Goal: Information Seeking & Learning: Check status

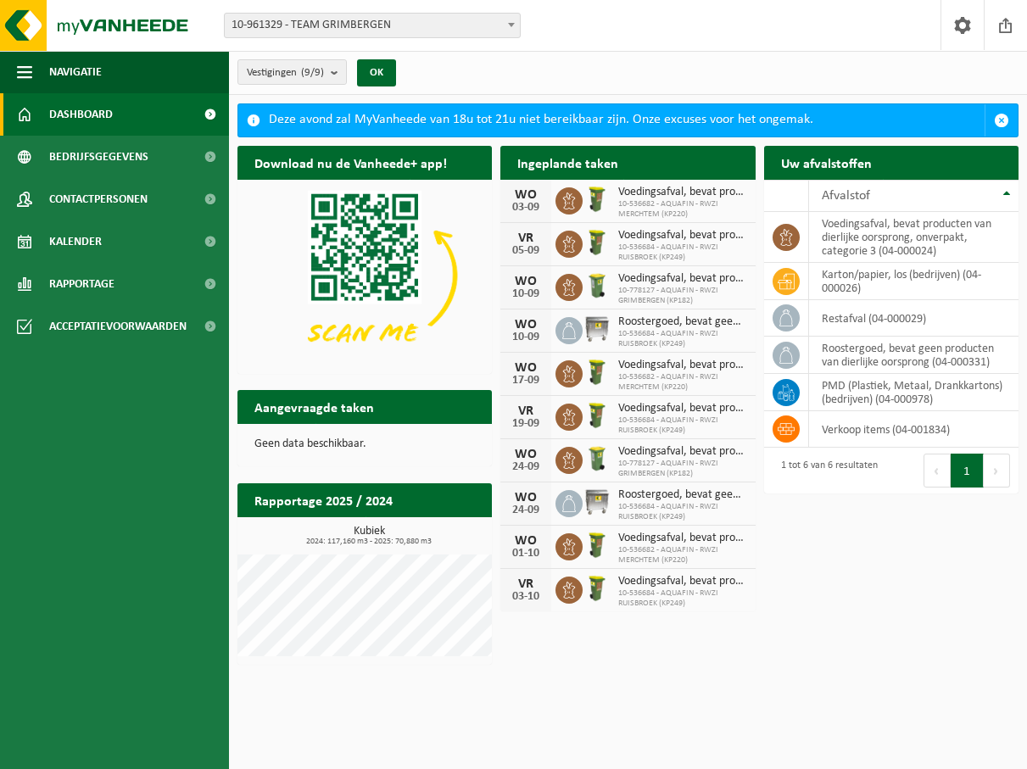
click at [517, 23] on span at bounding box center [511, 25] width 17 height 22
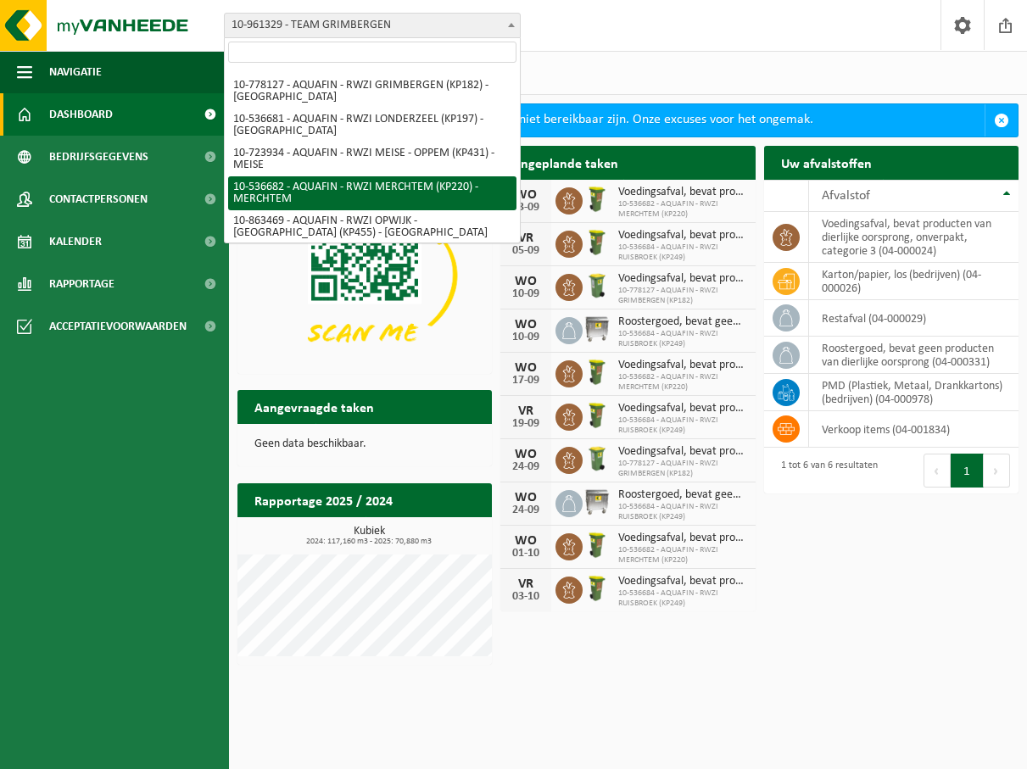
scroll to position [124, 0]
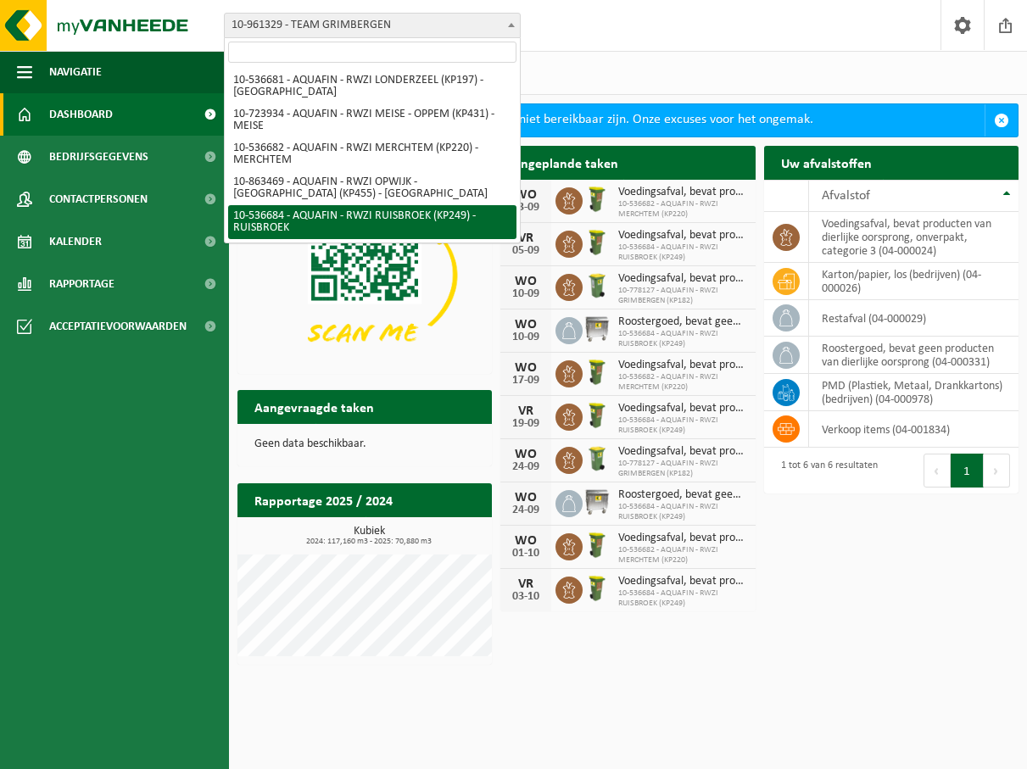
select select "3166"
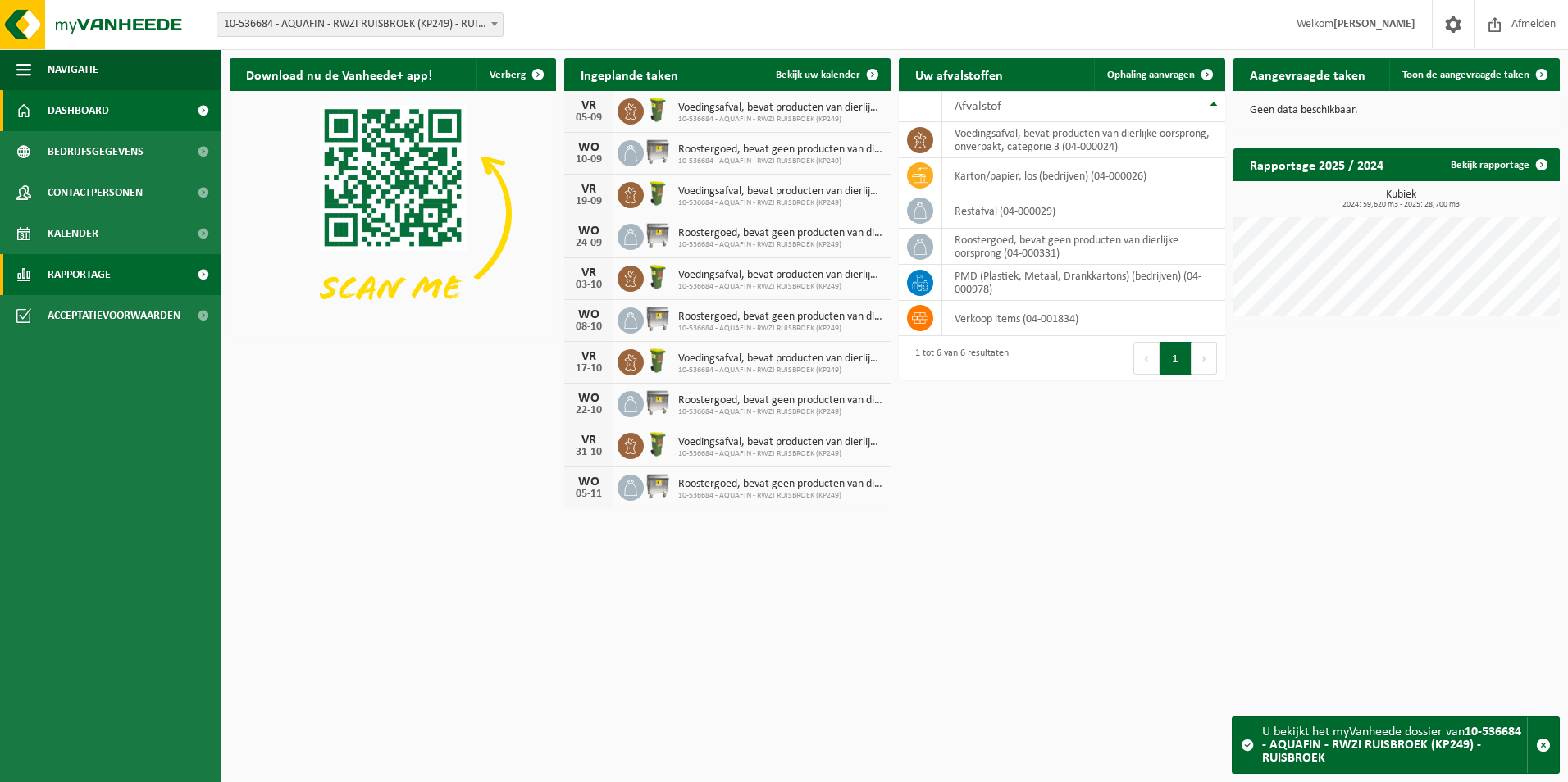
click at [123, 266] on link "Rapportage" at bounding box center [110, 275] width 221 height 41
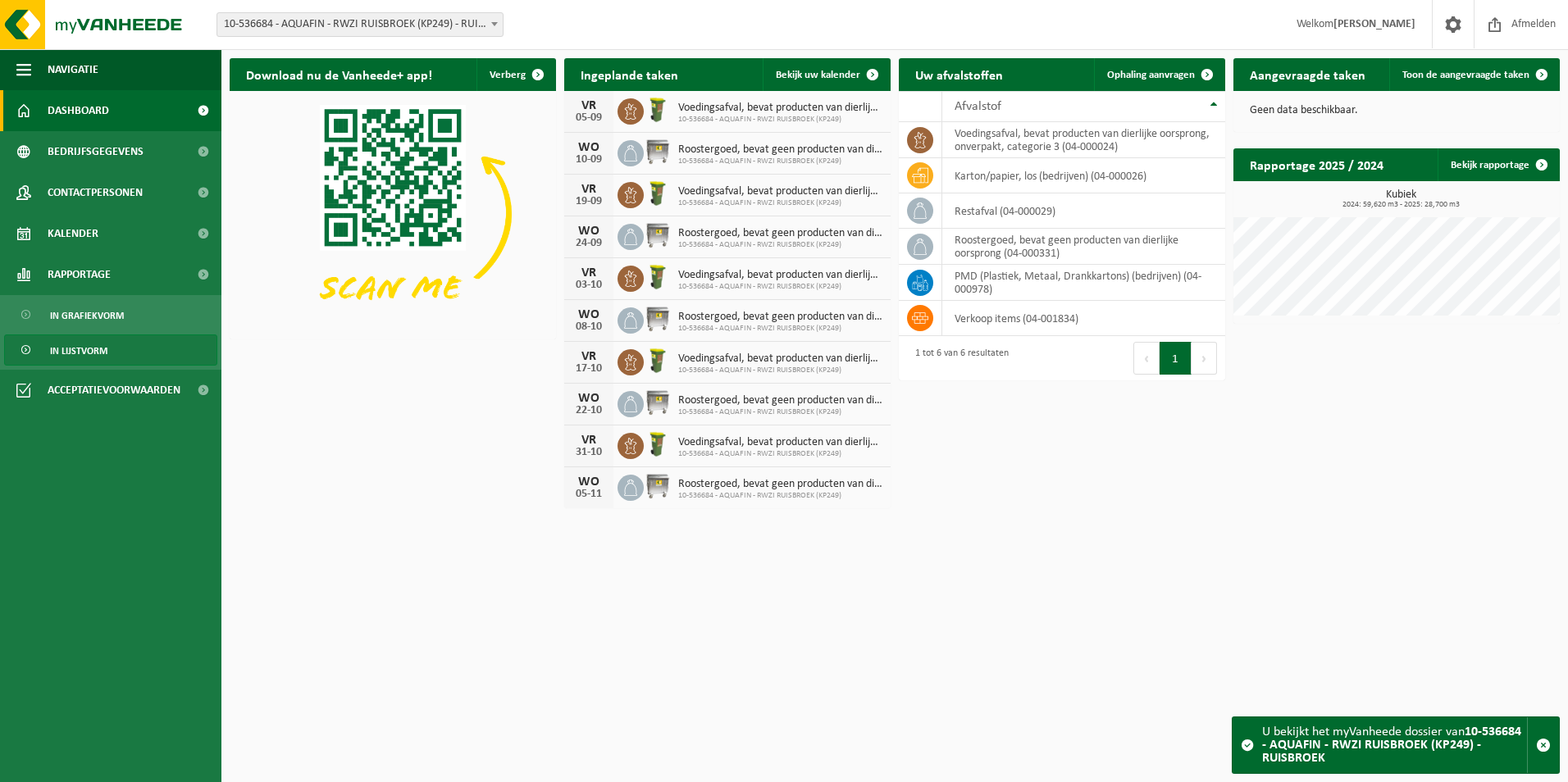
click at [97, 340] on span "In lijstvorm" at bounding box center [78, 351] width 57 height 31
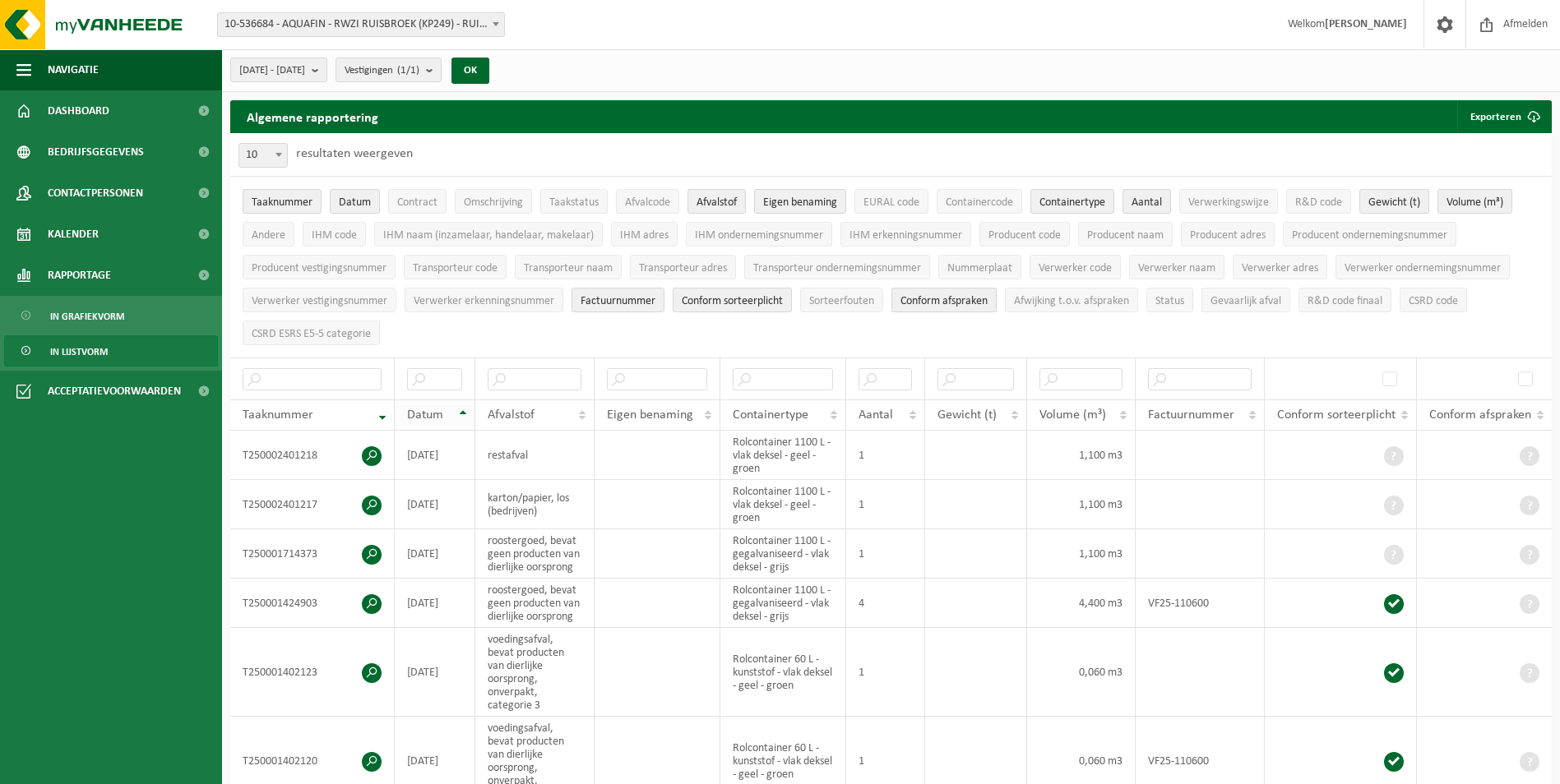
click at [462, 408] on th "Datum" at bounding box center [434, 415] width 80 height 31
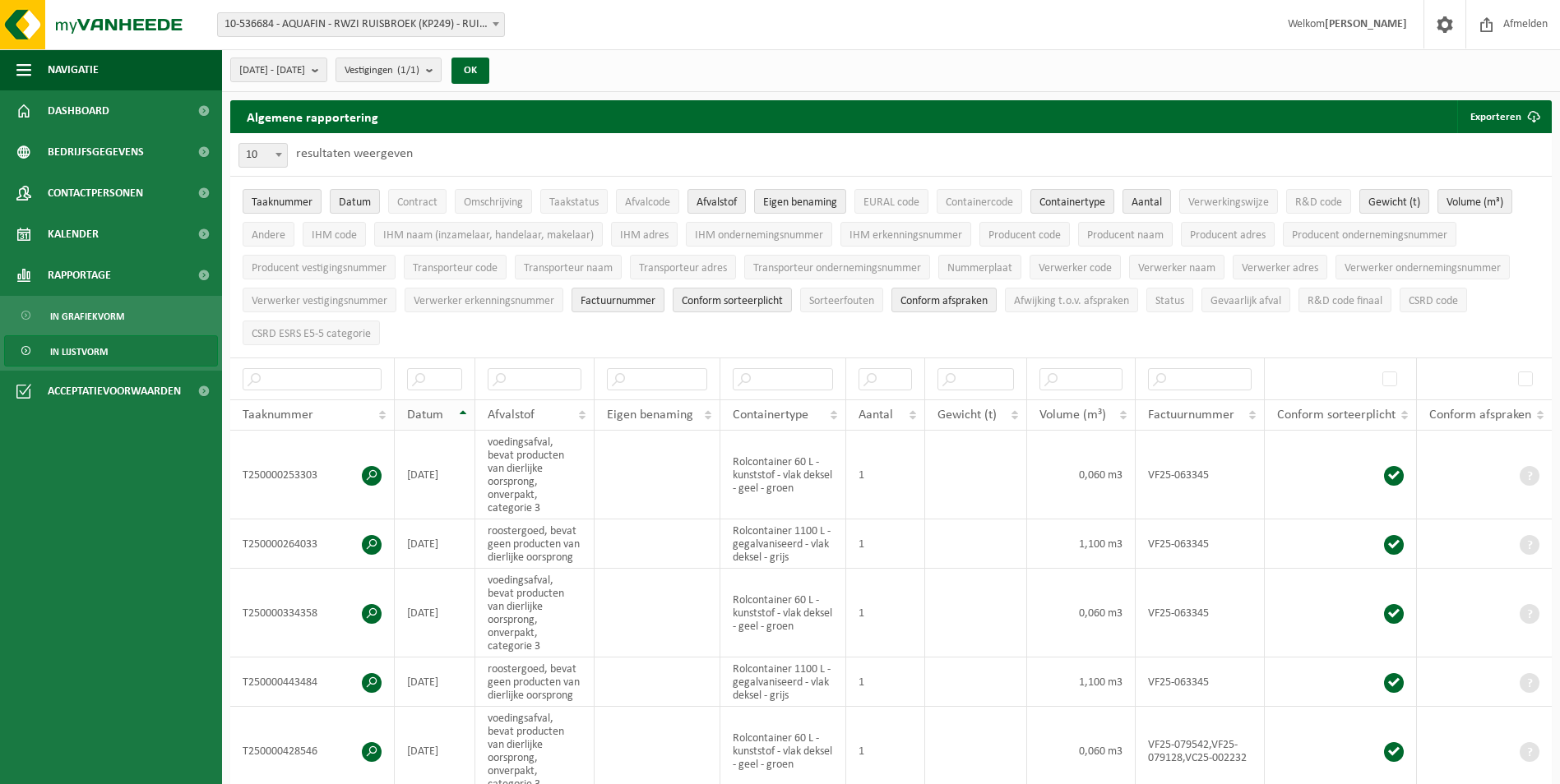
click at [462, 408] on th "Datum" at bounding box center [434, 415] width 80 height 31
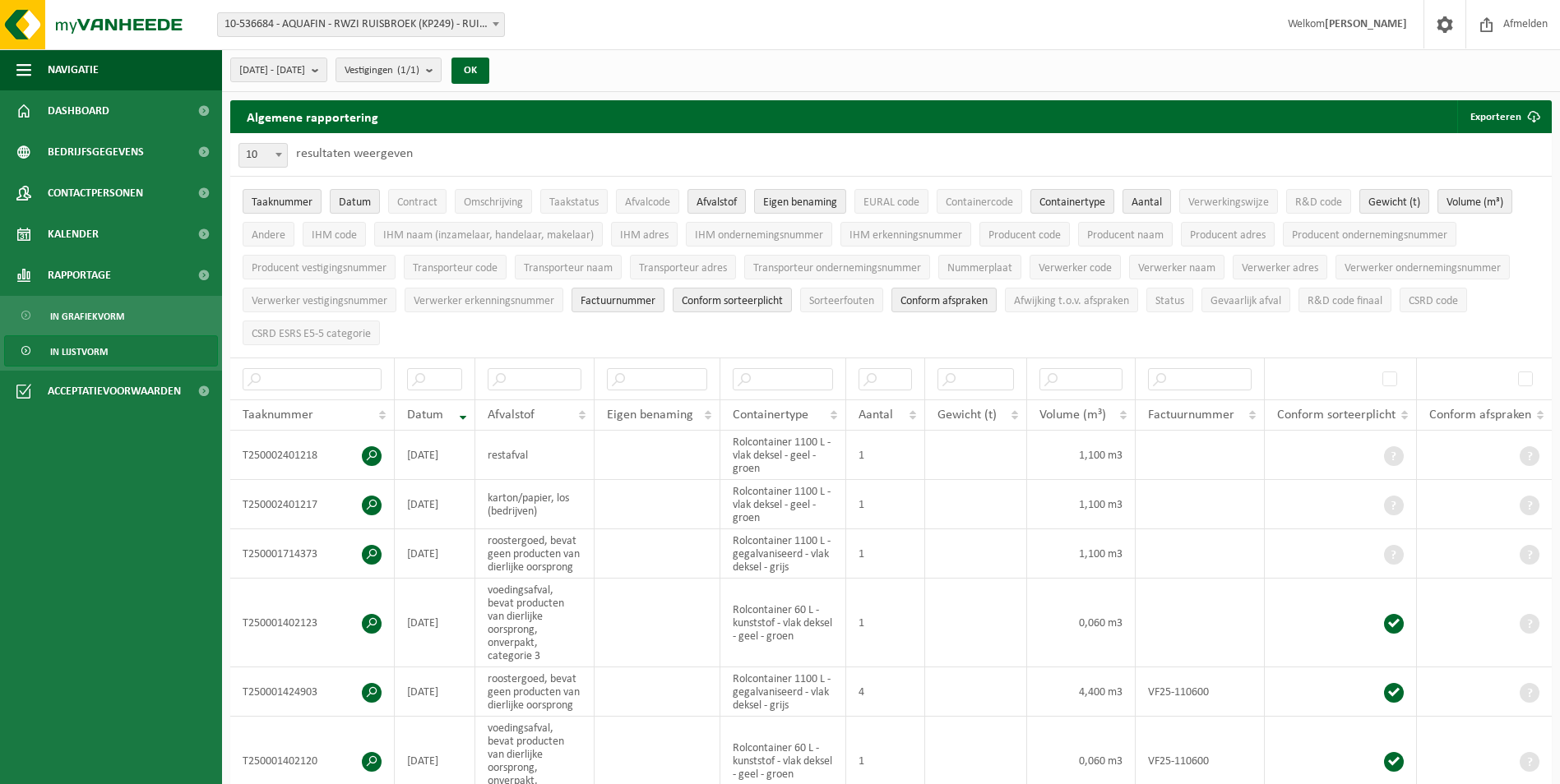
click at [495, 25] on b at bounding box center [495, 24] width 7 height 4
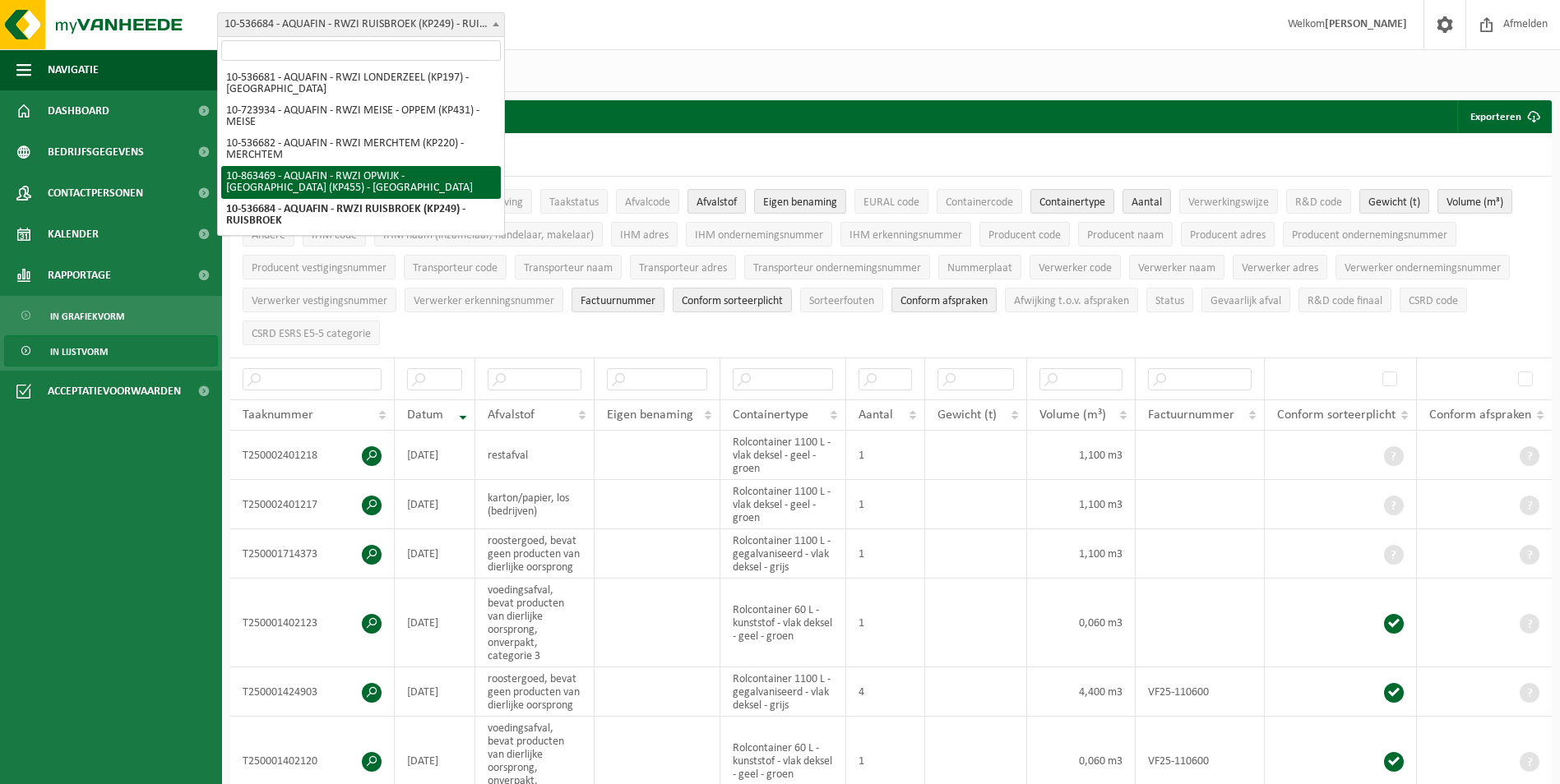
scroll to position [38, 0]
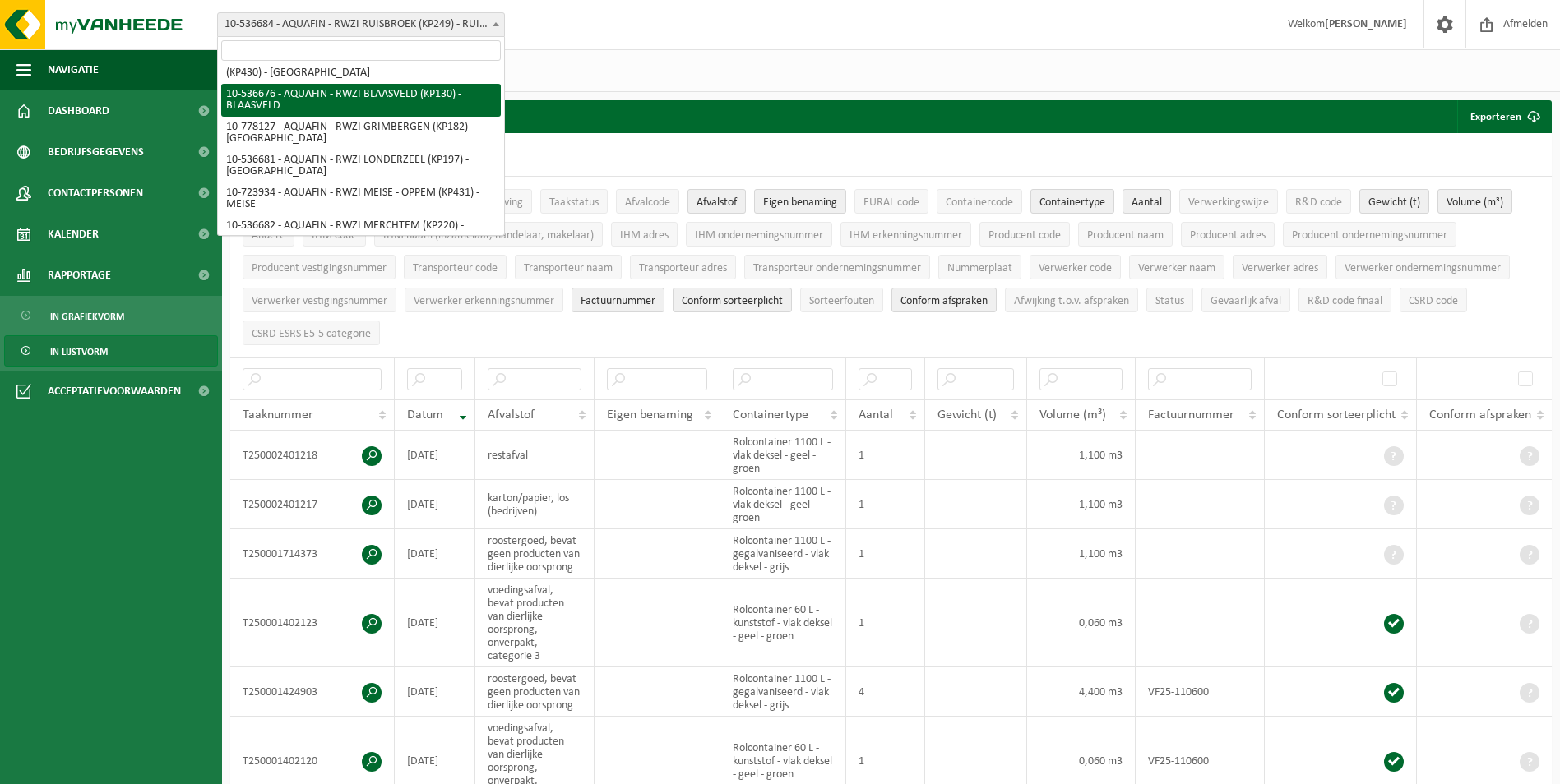
select select "3161"
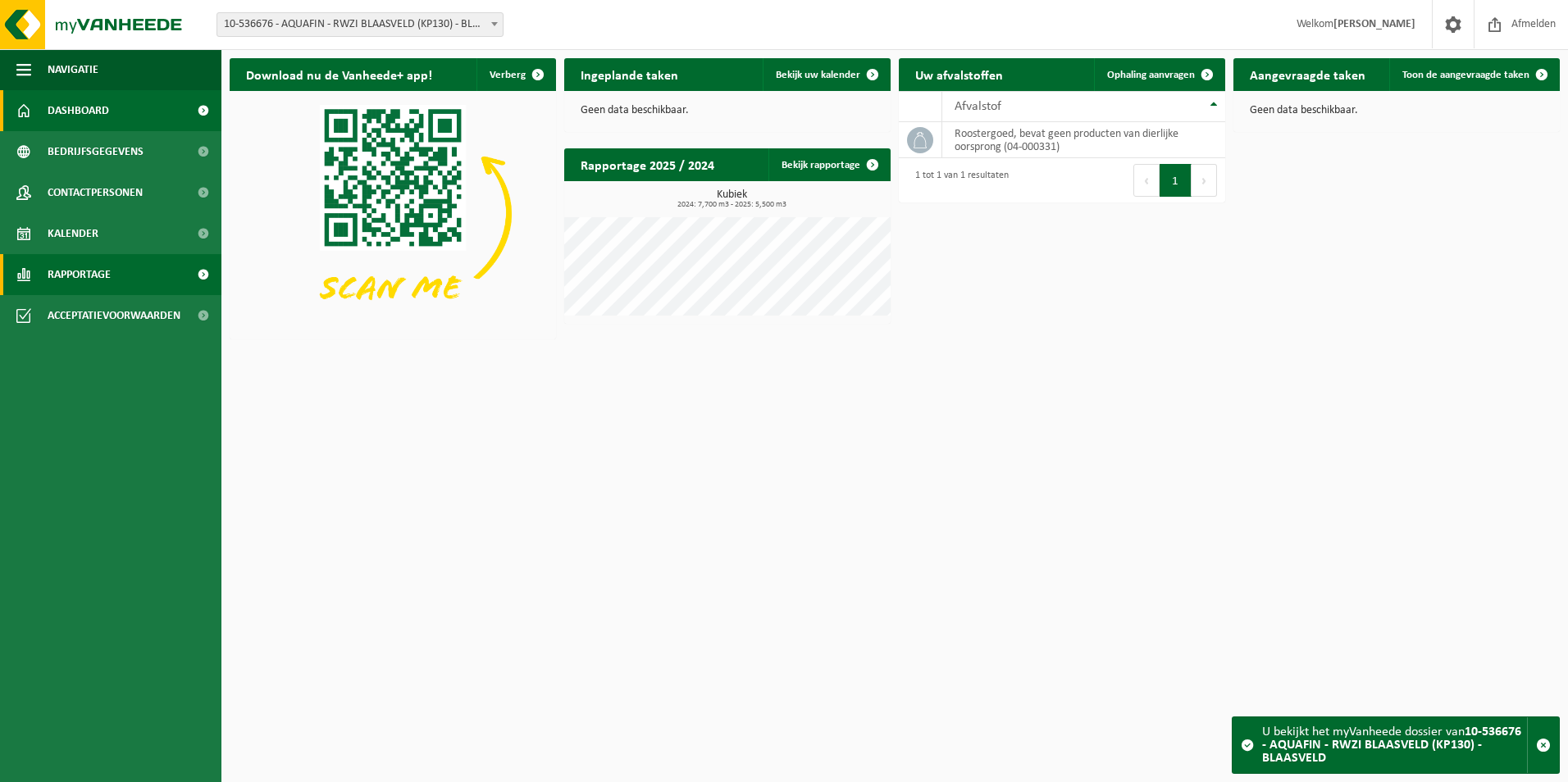
click at [95, 267] on span "Rapportage" at bounding box center [78, 275] width 63 height 41
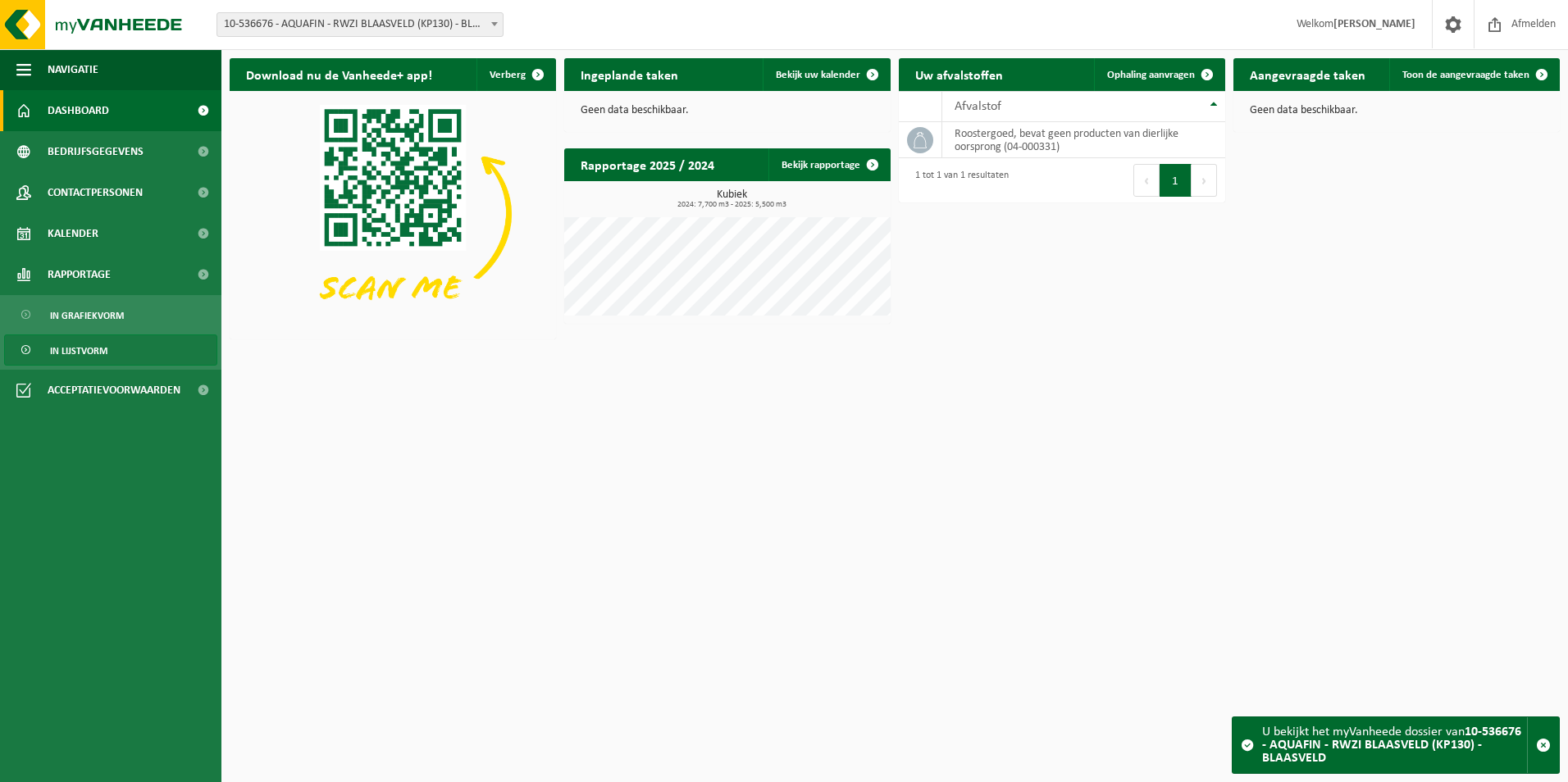
click at [96, 343] on span "In lijstvorm" at bounding box center [78, 351] width 57 height 31
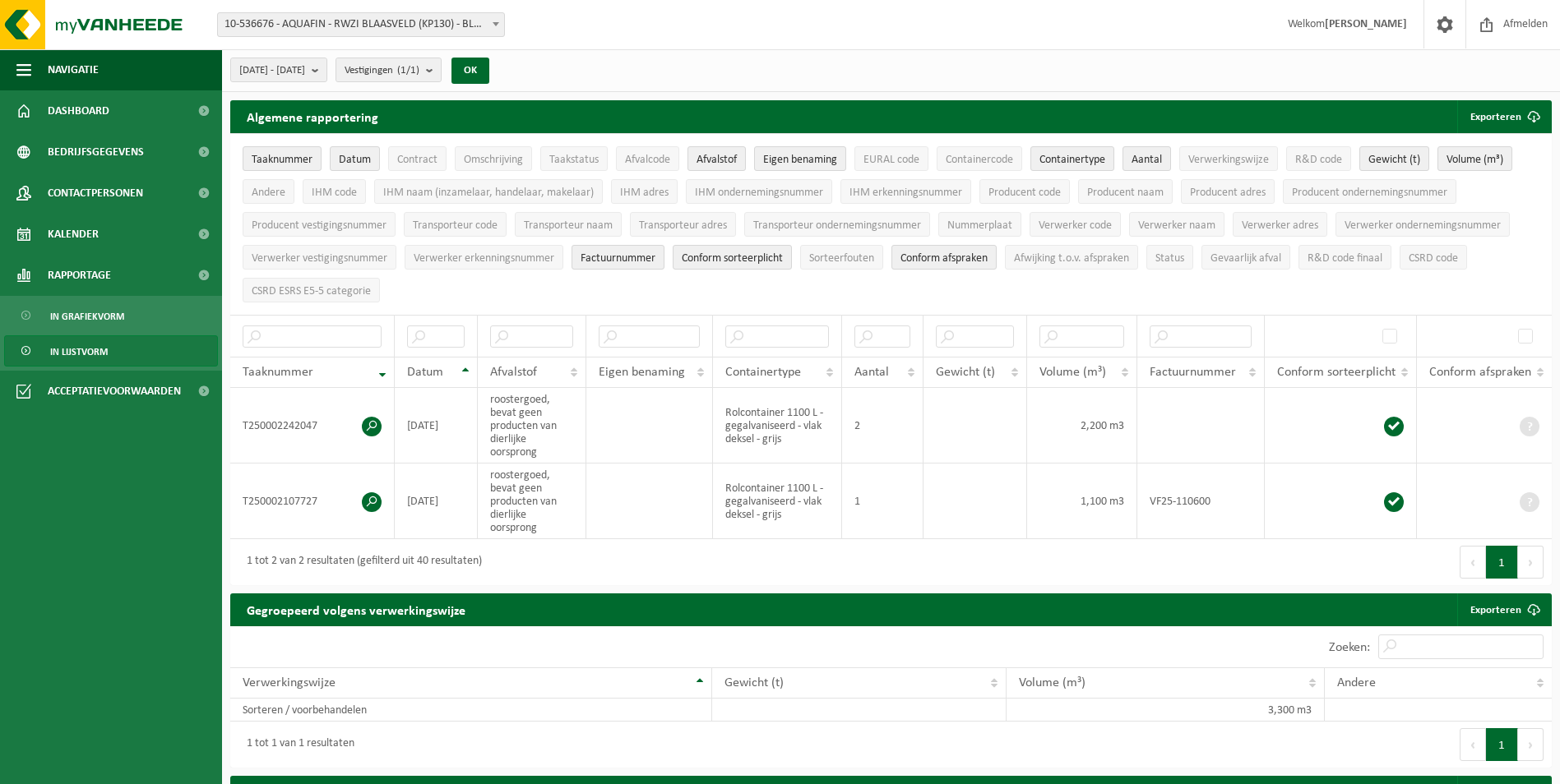
click at [503, 26] on span at bounding box center [495, 24] width 16 height 21
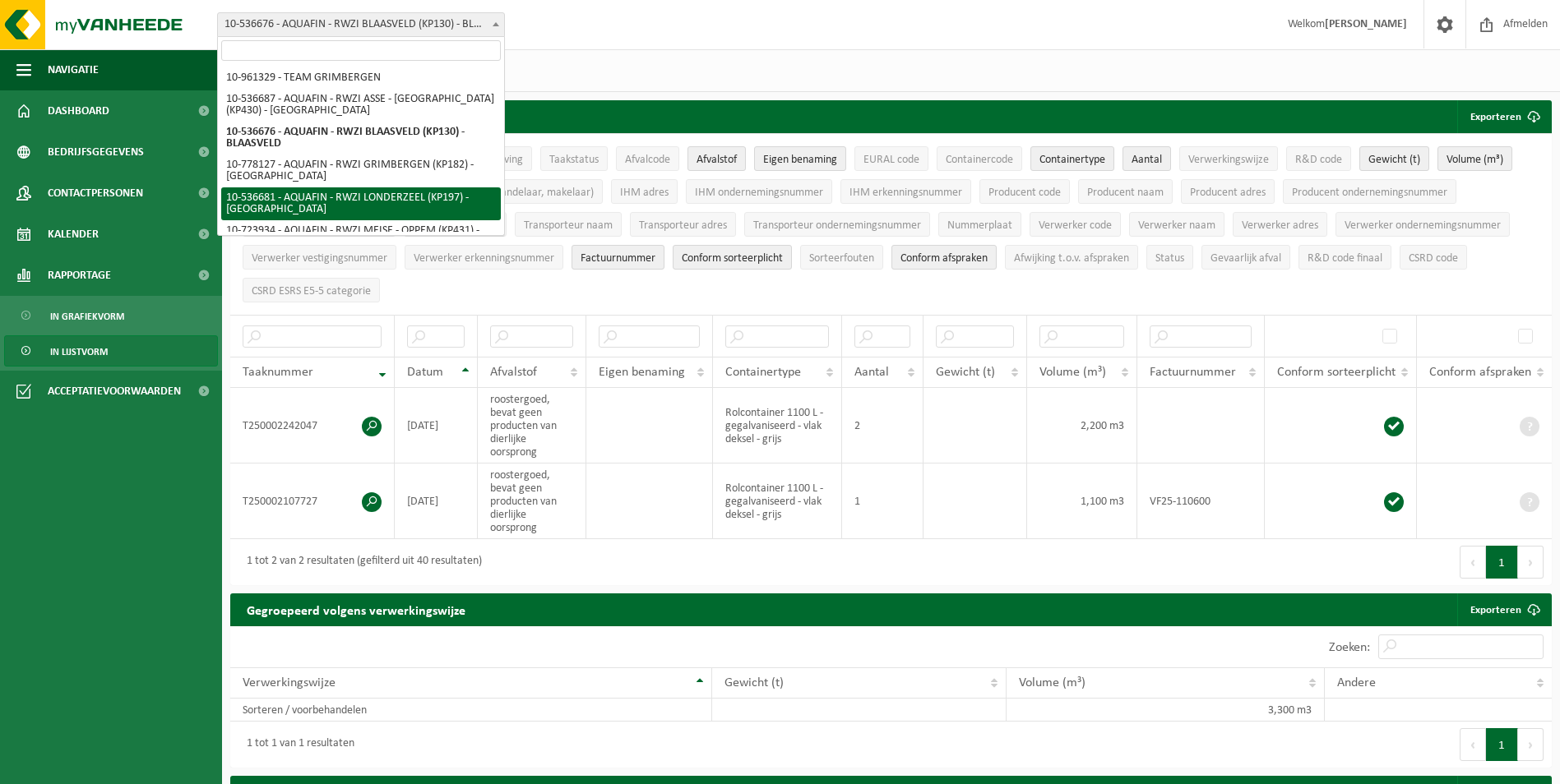
select select "3164"
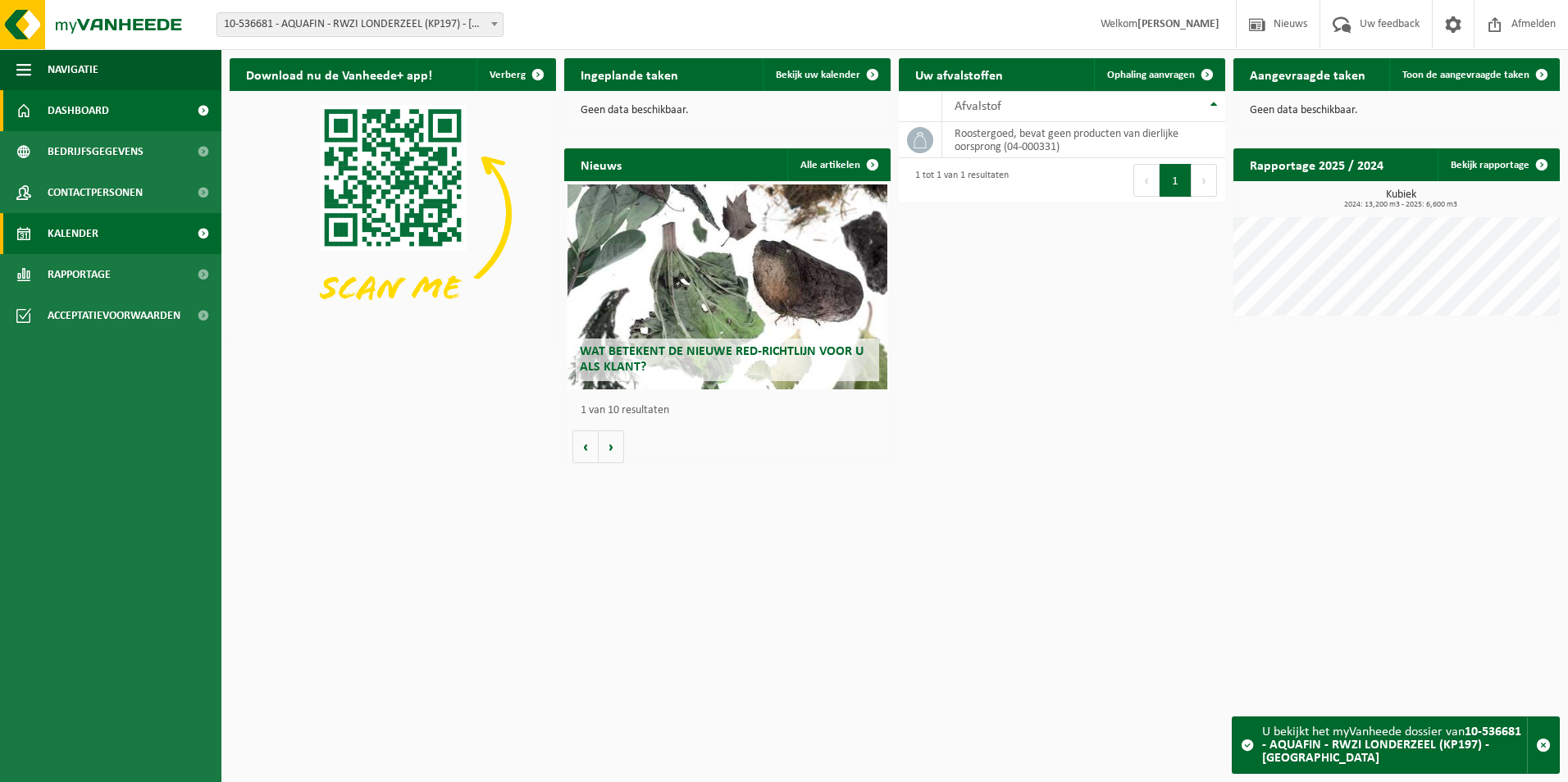
click at [196, 235] on span at bounding box center [203, 234] width 37 height 41
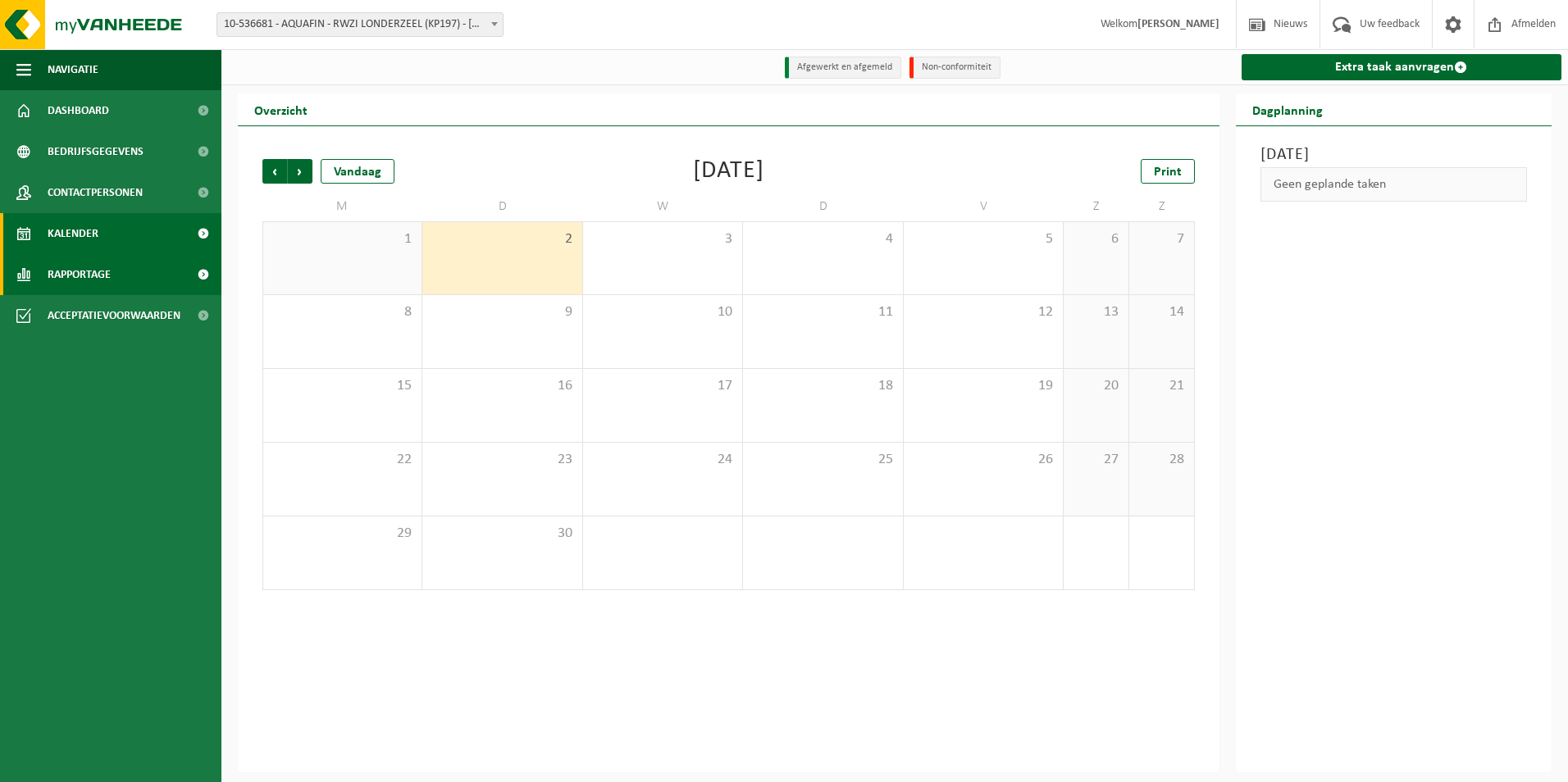
click at [118, 275] on link "Rapportage" at bounding box center [110, 275] width 221 height 41
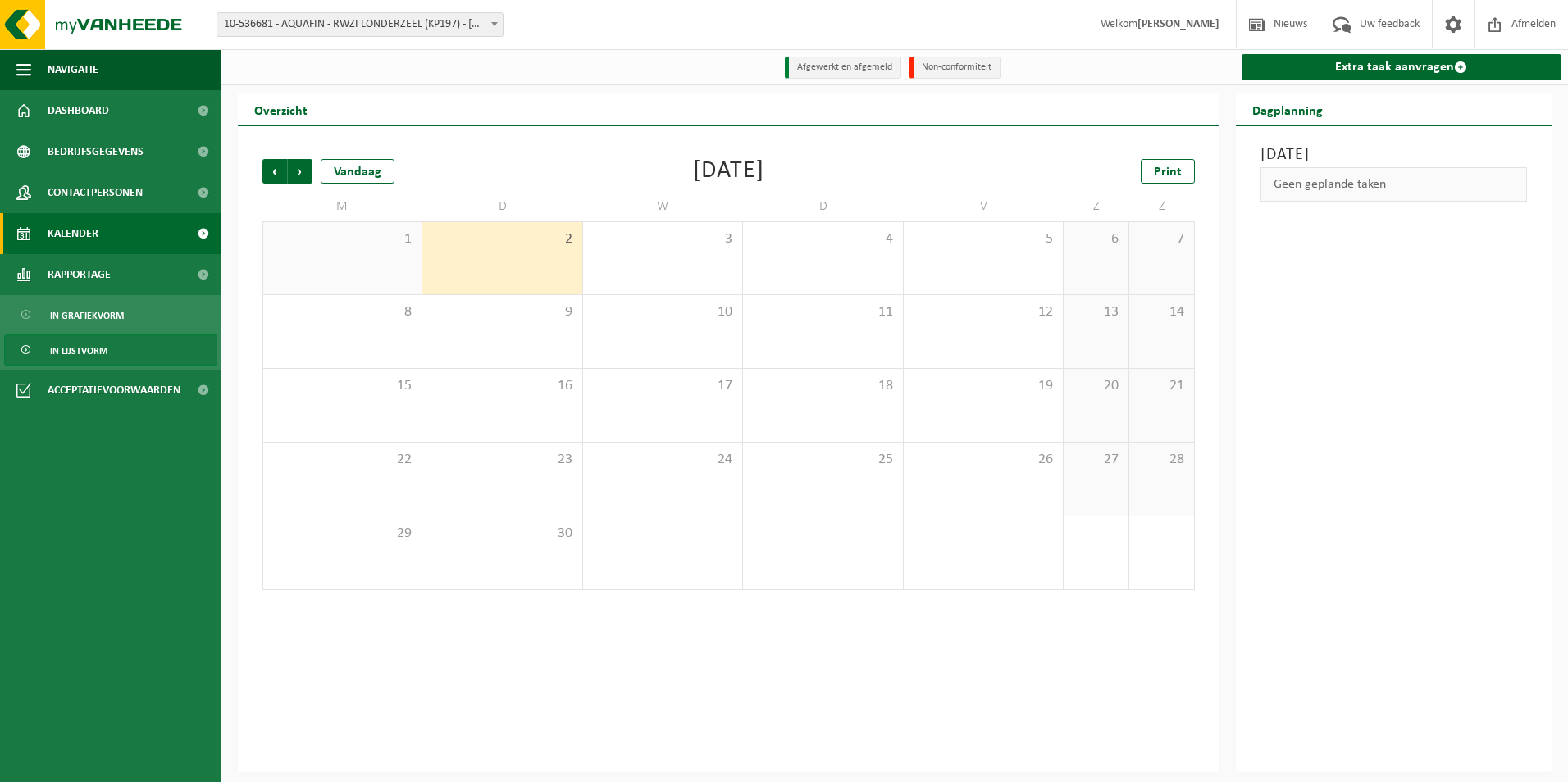
click at [98, 346] on span "In lijstvorm" at bounding box center [78, 351] width 57 height 31
